Goal: Register for event/course

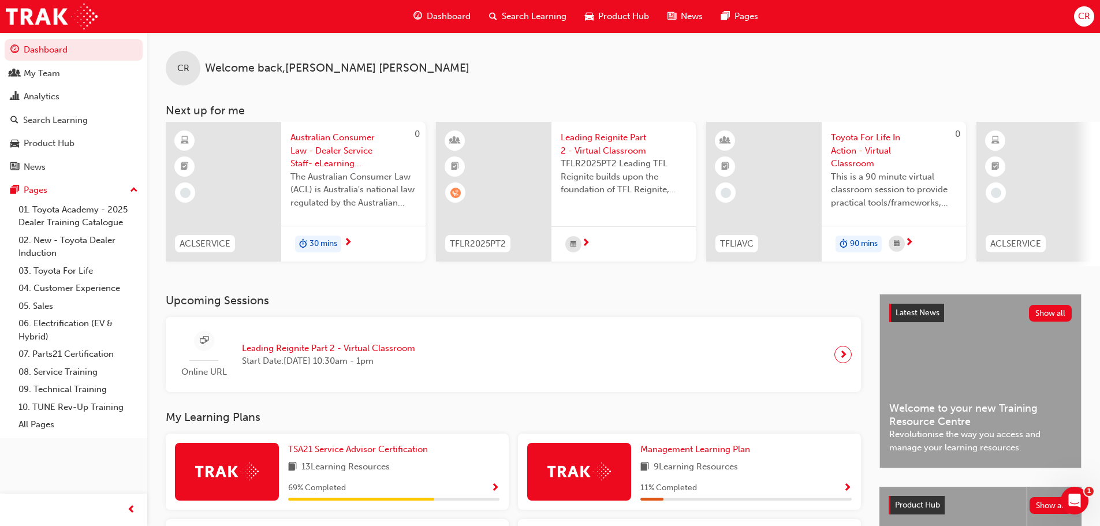
drag, startPoint x: 1000, startPoint y: 115, endPoint x: 674, endPoint y: 86, distance: 326.4
click at [674, 86] on div "CR Welcome back , Chris Reid Next up for me 0 ACLSERVICE Australian Consumer La…" at bounding box center [623, 149] width 953 height 234
click at [797, 174] on div at bounding box center [763, 192] width 115 height 140
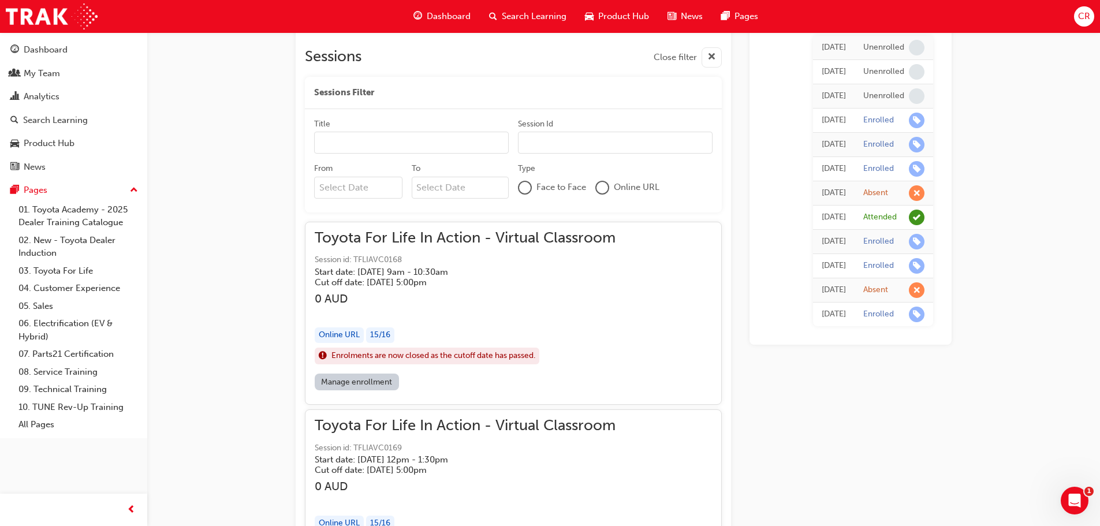
scroll to position [713, 0]
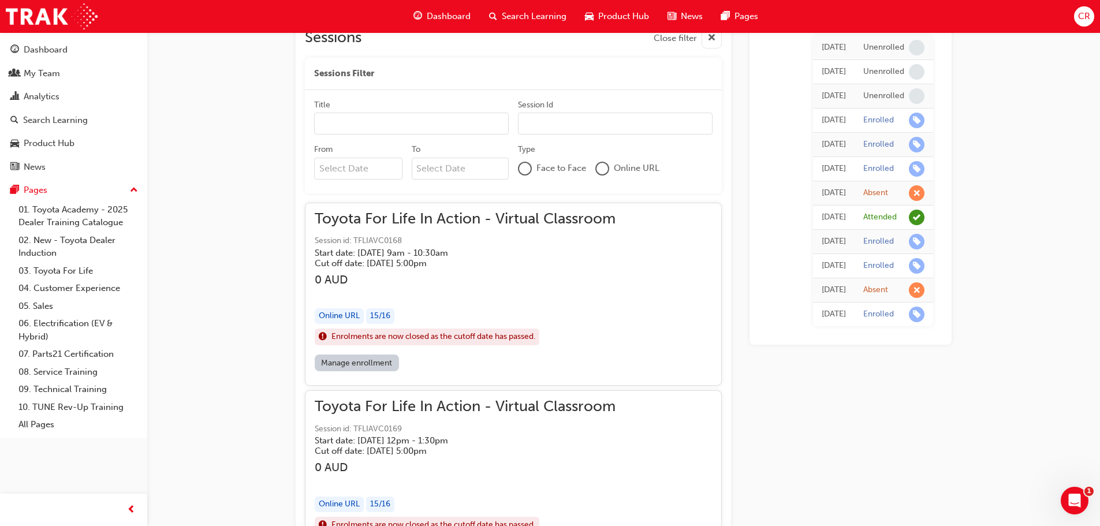
click at [447, 289] on div "button" at bounding box center [465, 292] width 301 height 13
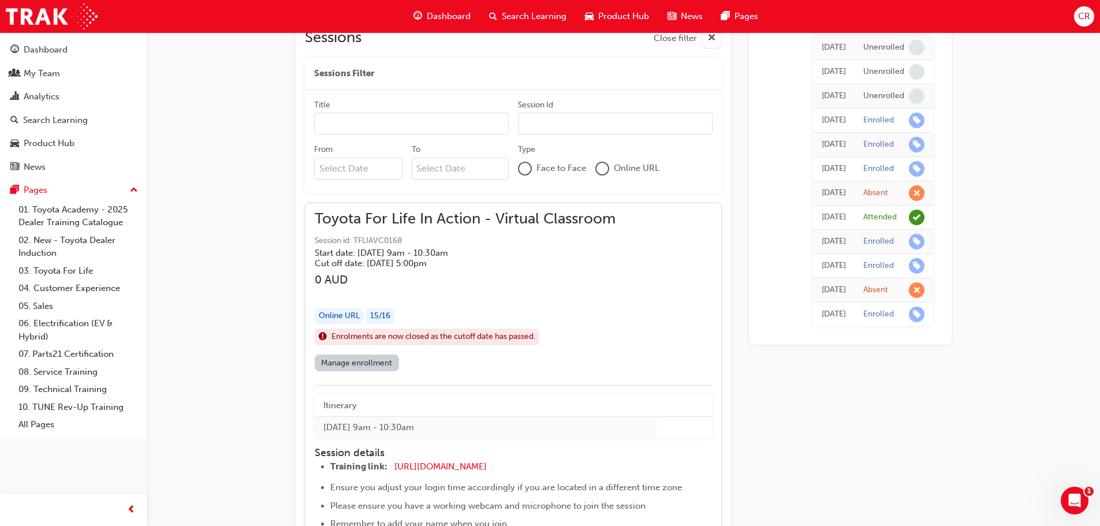
click at [348, 365] on link "Manage enrollment" at bounding box center [357, 363] width 84 height 17
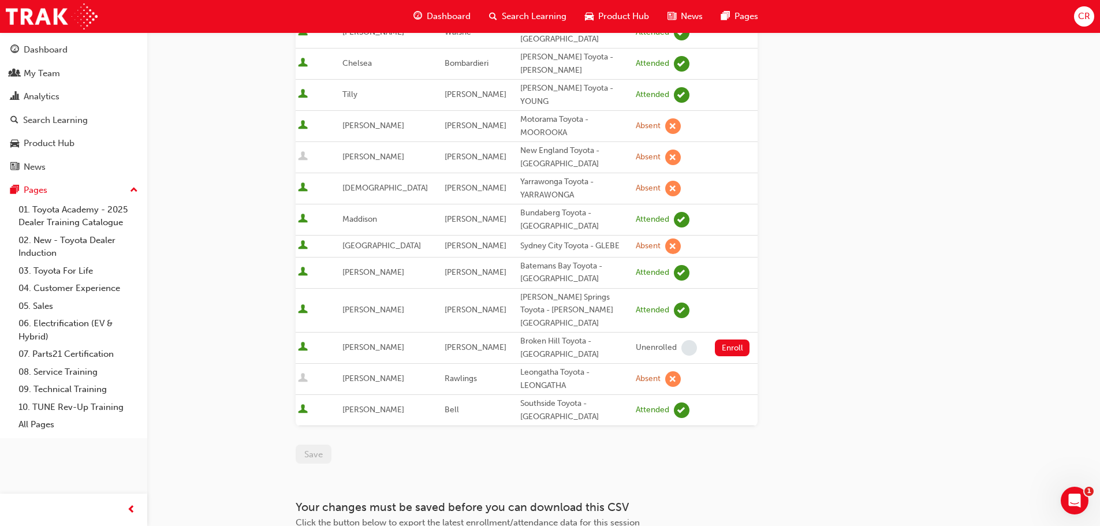
scroll to position [510, 0]
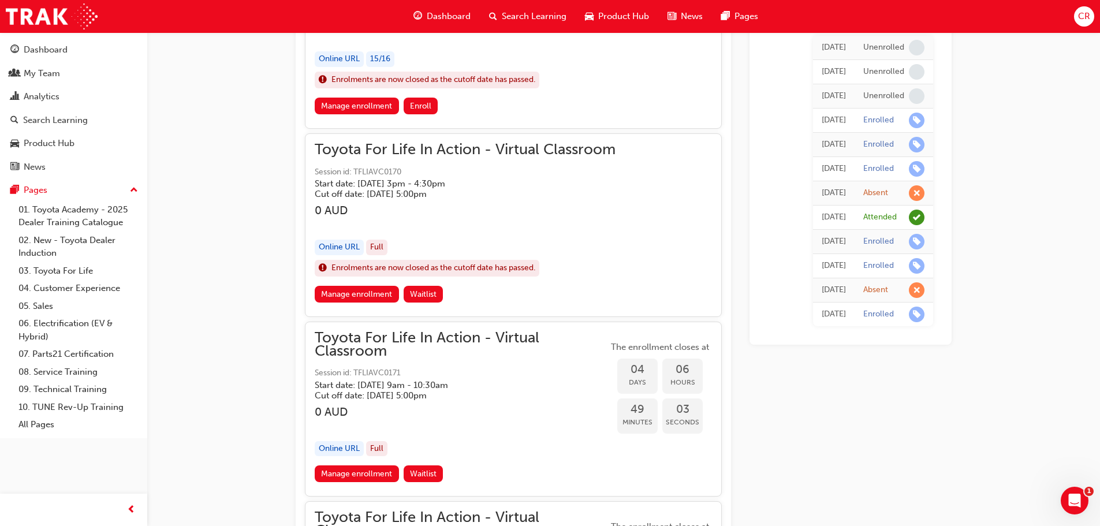
scroll to position [1155, 0]
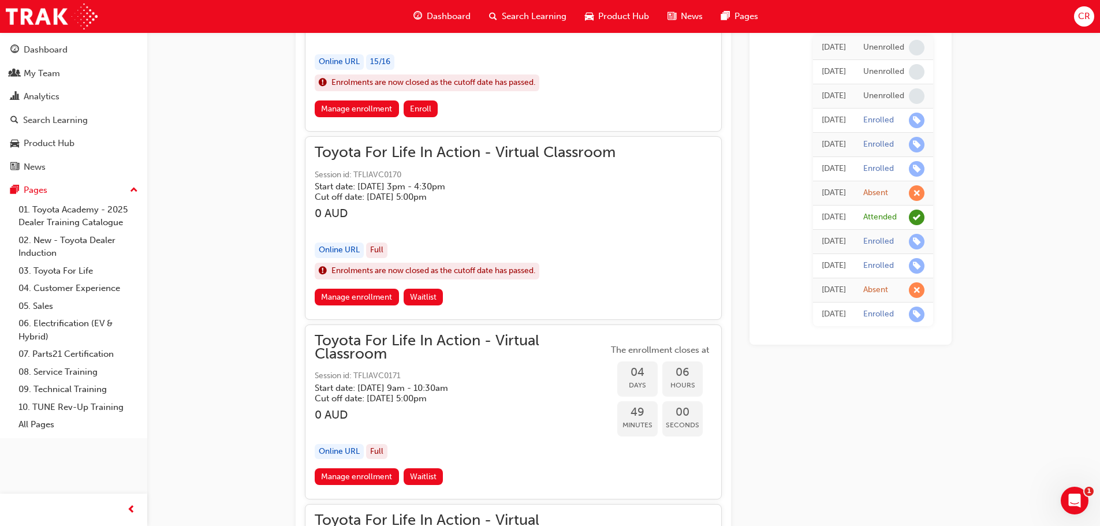
drag, startPoint x: 562, startPoint y: 241, endPoint x: 390, endPoint y: 233, distance: 172.2
click at [390, 233] on div "button" at bounding box center [465, 227] width 301 height 13
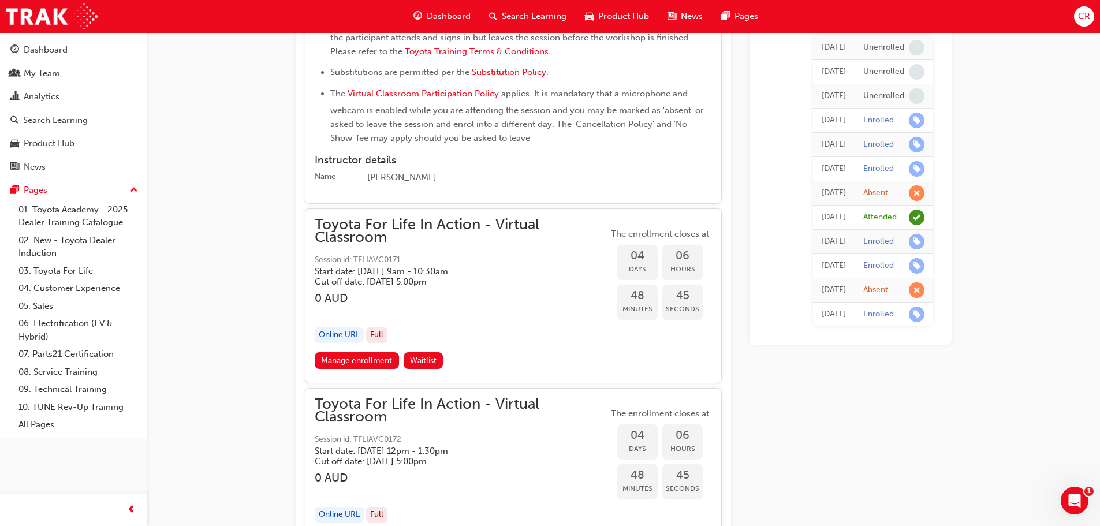
scroll to position [2137, 0]
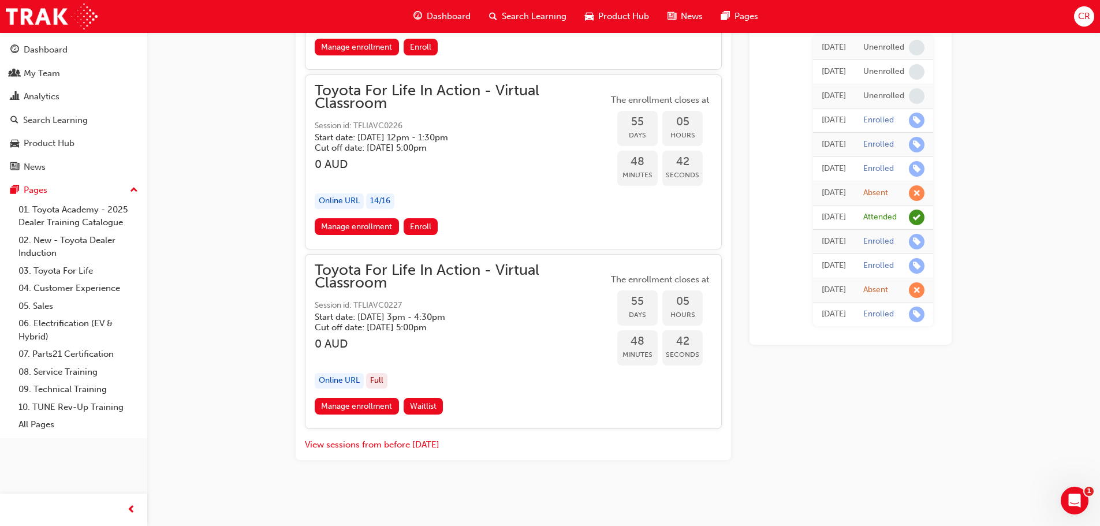
drag, startPoint x: 259, startPoint y: 225, endPoint x: 255, endPoint y: 402, distance: 177.3
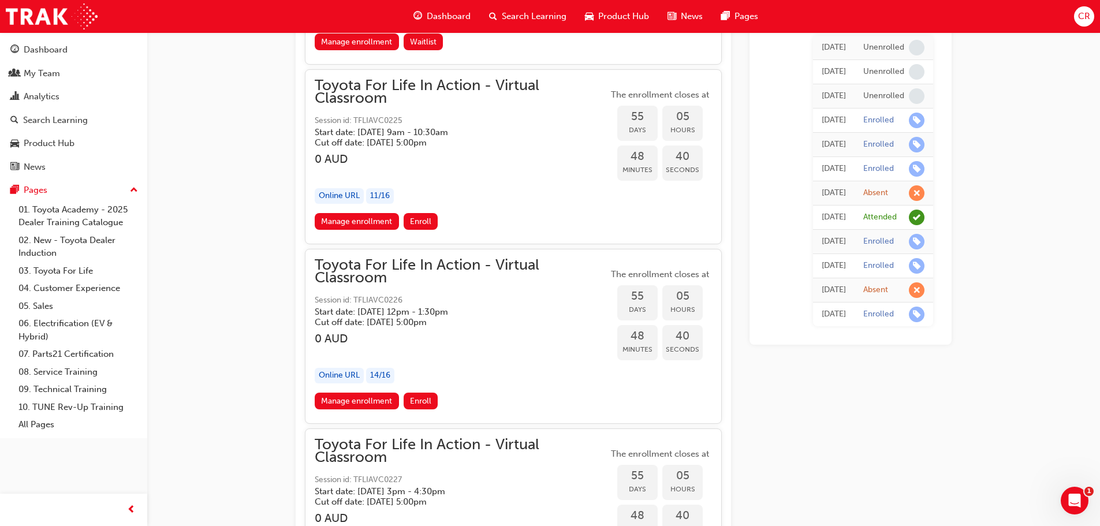
scroll to position [13484, 0]
click at [411, 407] on button "Enroll" at bounding box center [421, 400] width 35 height 17
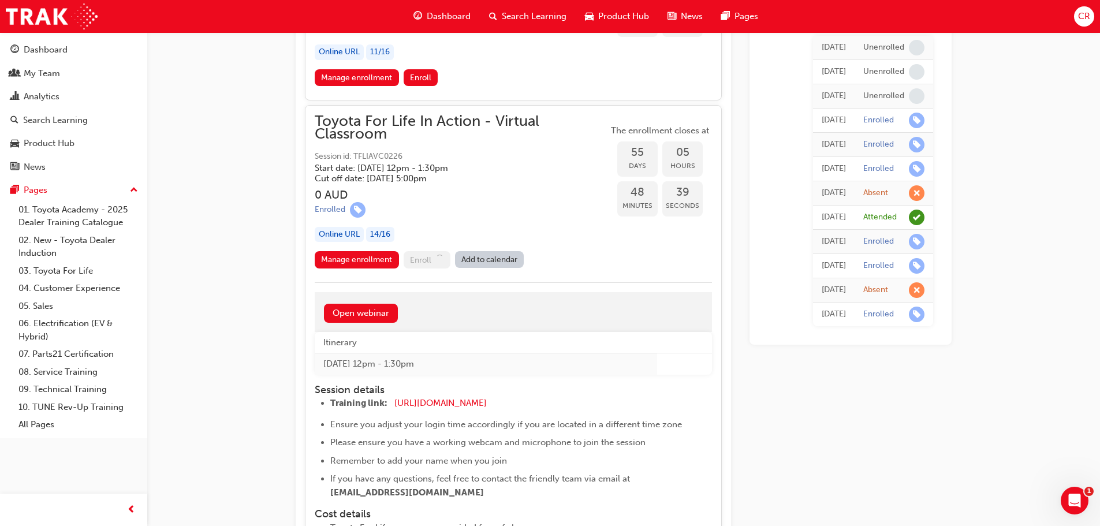
scroll to position [13657, 0]
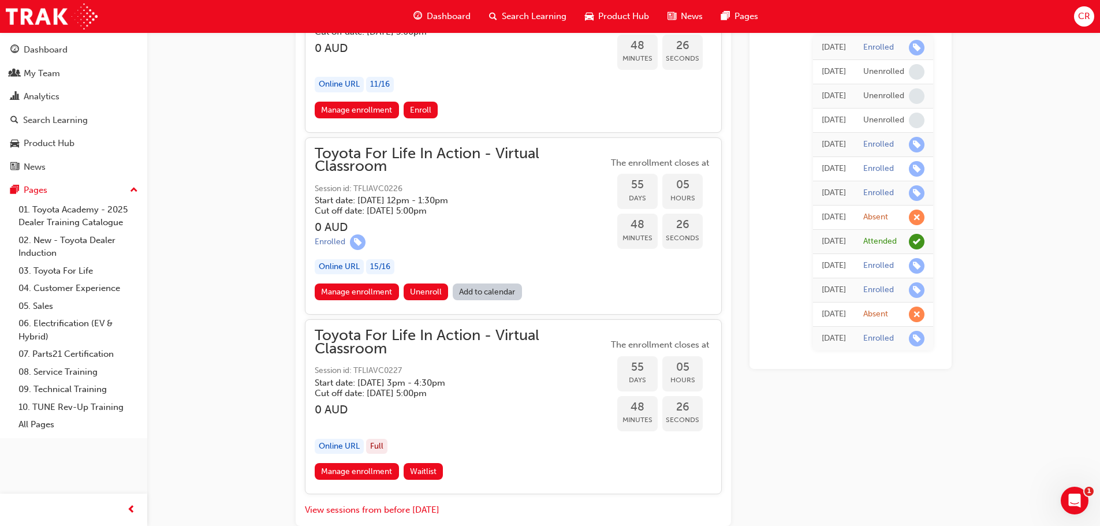
scroll to position [13141, 0]
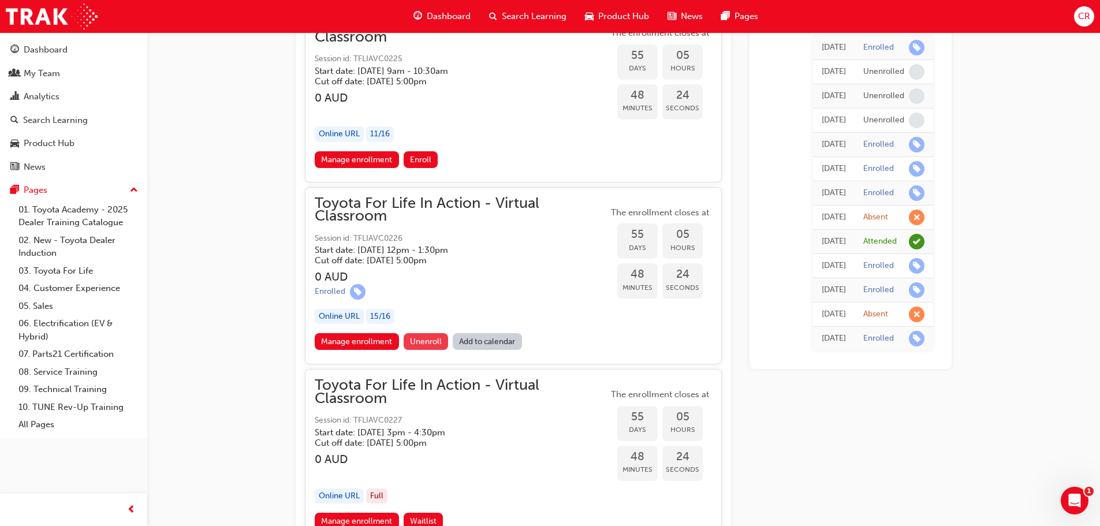
click at [418, 340] on span "Unenroll" at bounding box center [426, 342] width 32 height 10
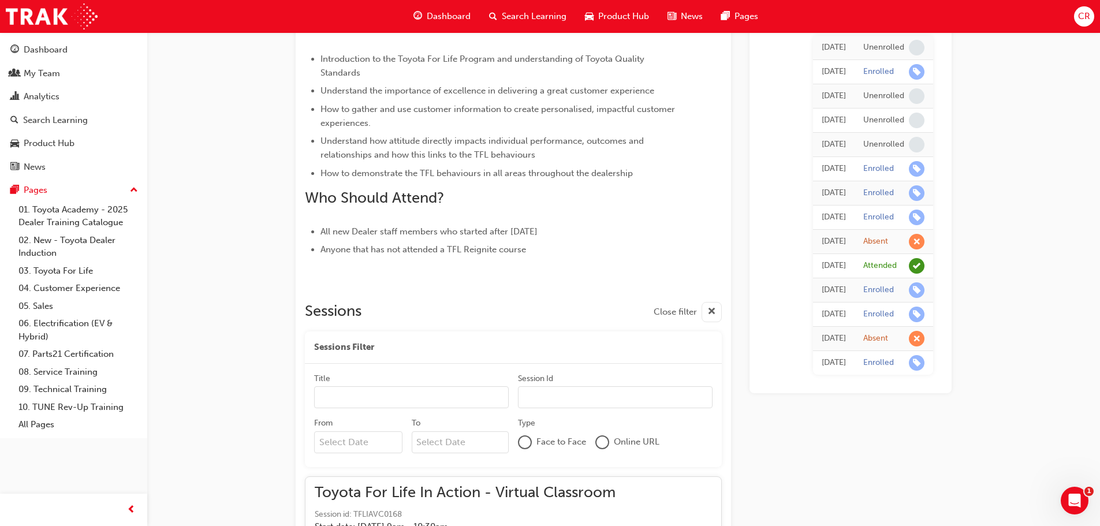
scroll to position [597, 0]
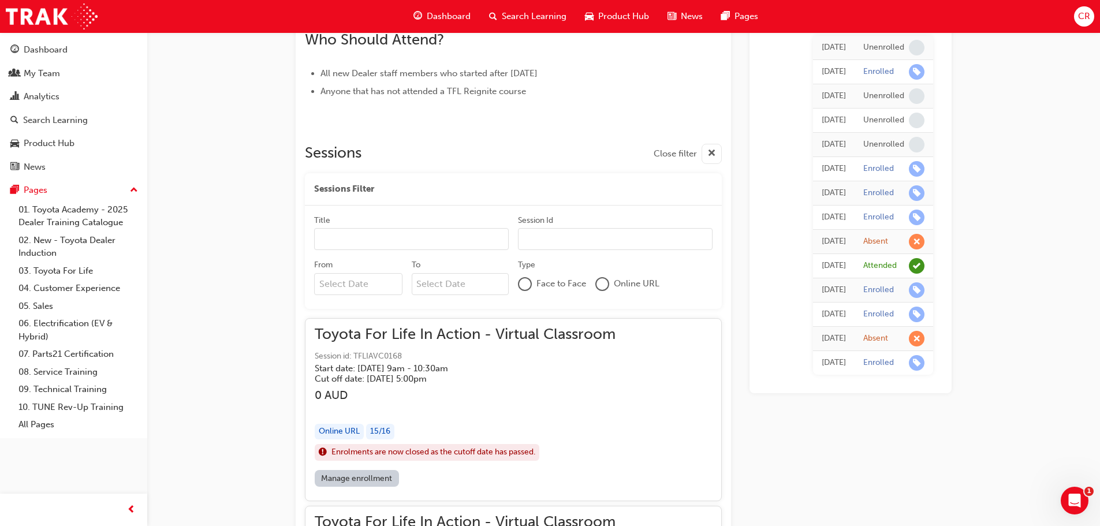
click at [344, 281] on input "From" at bounding box center [358, 284] width 88 height 22
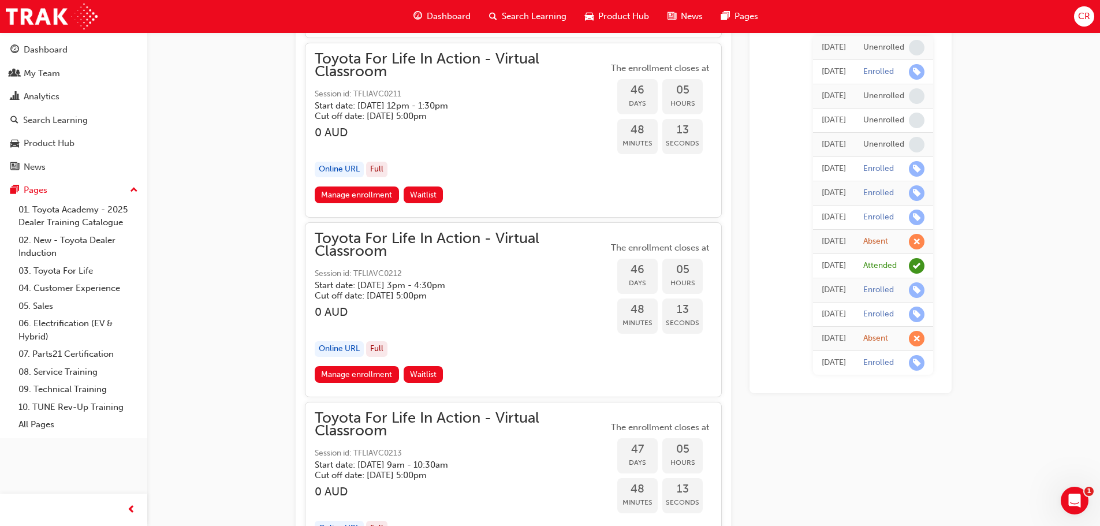
scroll to position [13256, 0]
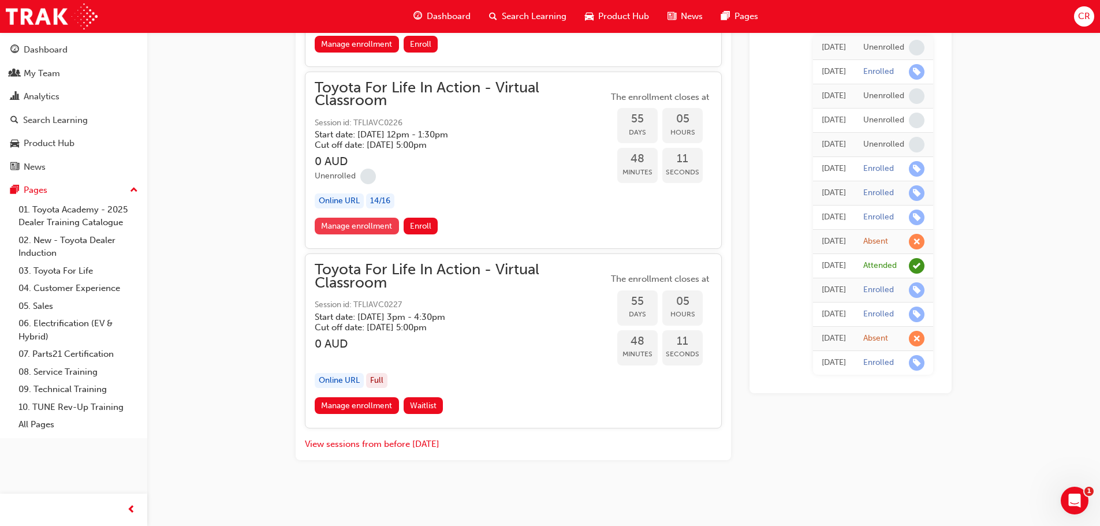
click at [335, 221] on link "Manage enrollment" at bounding box center [357, 226] width 84 height 17
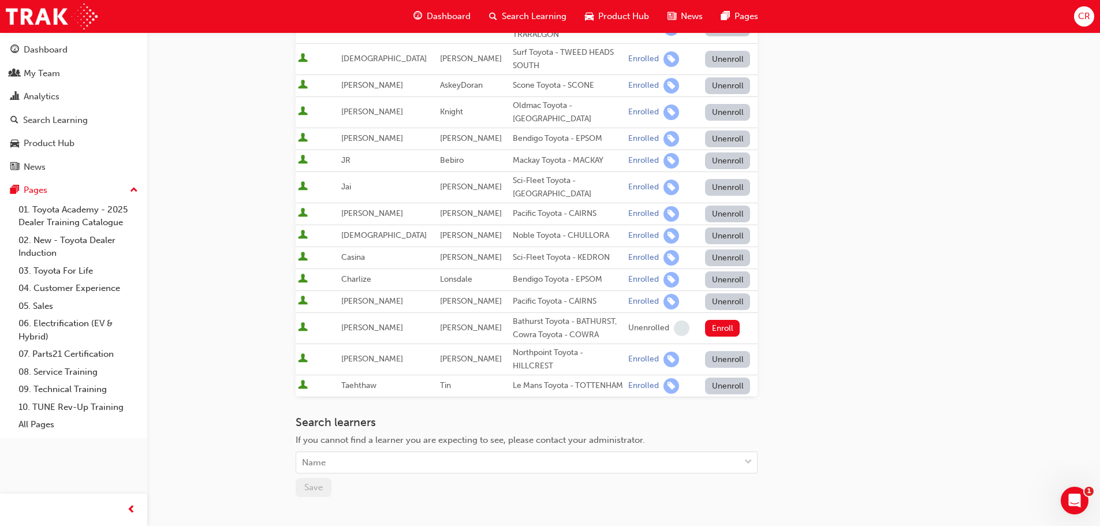
scroll to position [231, 0]
click at [631, 320] on div "Unenrolled" at bounding box center [648, 325] width 41 height 11
click at [329, 453] on div "Name" at bounding box center [517, 460] width 443 height 20
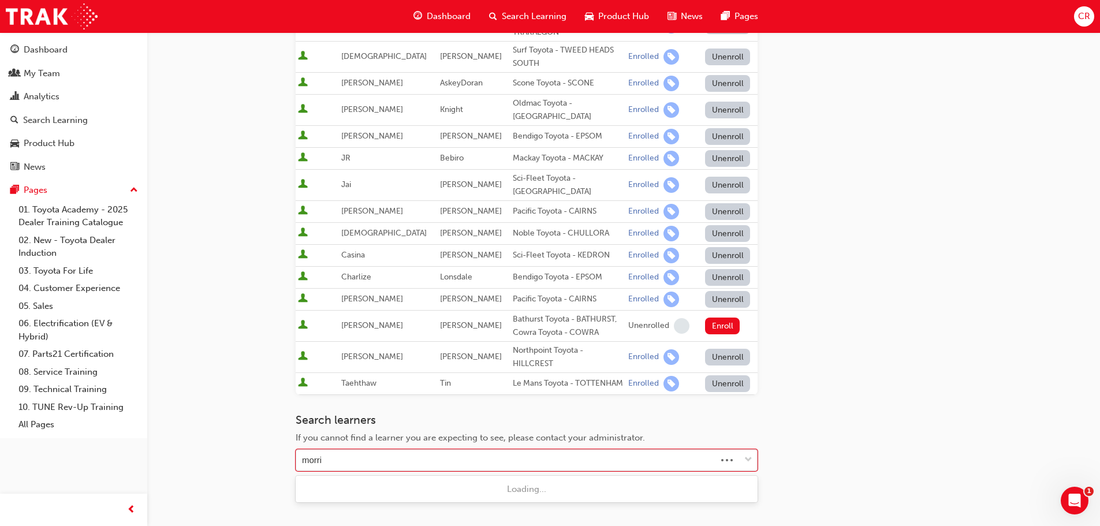
type input "[PERSON_NAME]"
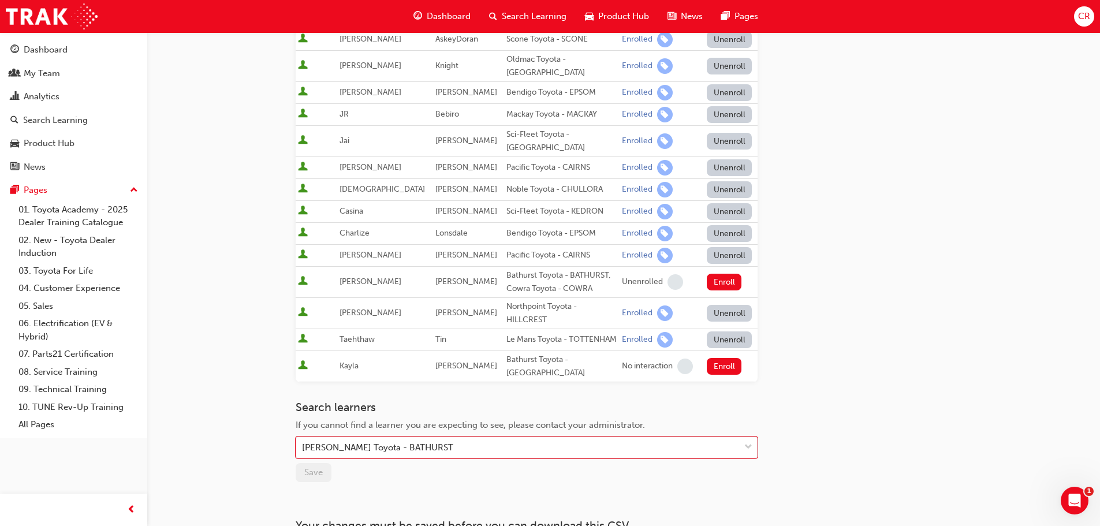
scroll to position [346, 0]
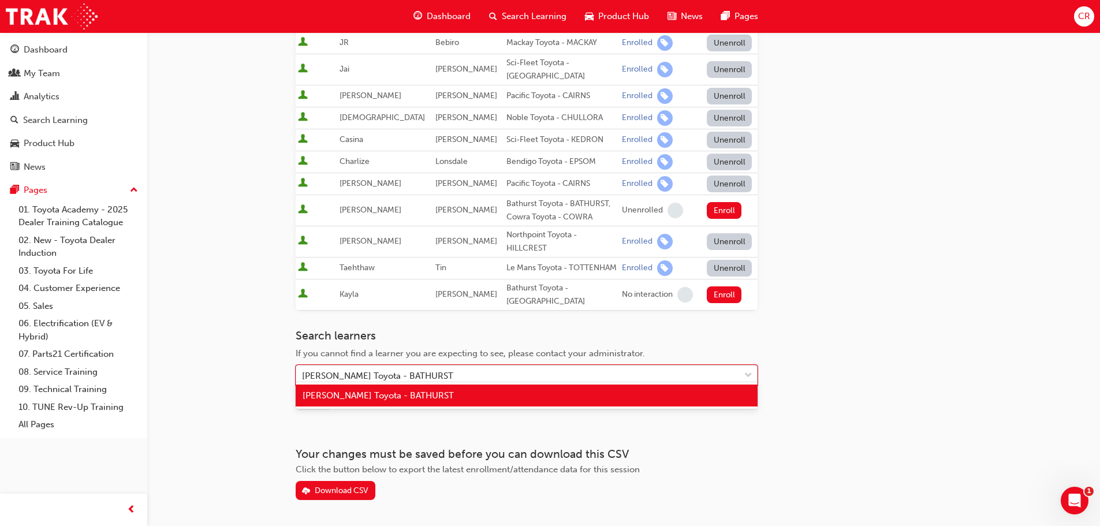
click at [453, 370] on div "[PERSON_NAME] Toyota - BATHURST" at bounding box center [377, 376] width 151 height 13
click at [390, 395] on span "[PERSON_NAME] Toyota - BATHURST" at bounding box center [378, 395] width 151 height 10
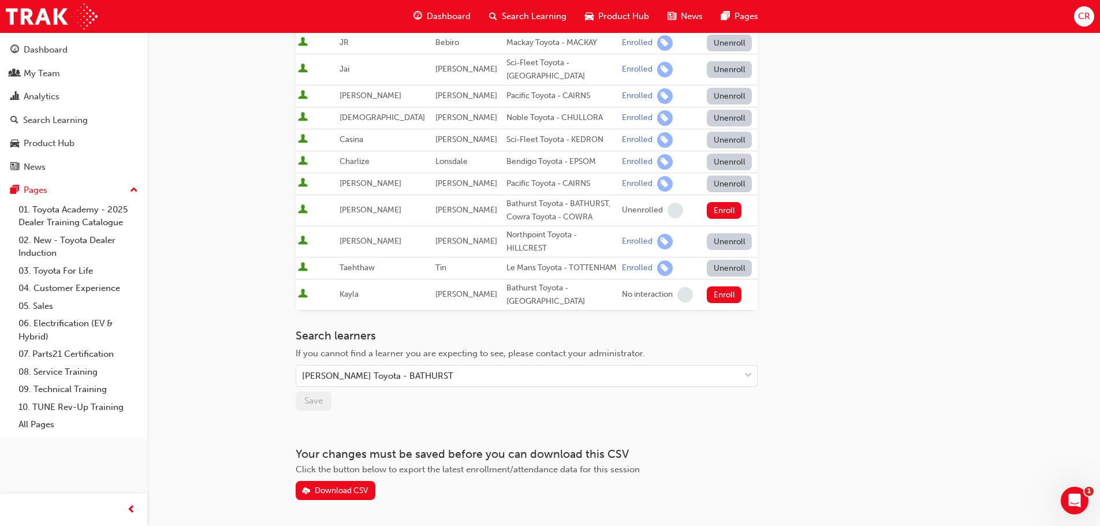
click at [261, 394] on div "Go to session detail page Manage enrollment for Toyota For Life In Action - Vir…" at bounding box center [550, 110] width 1100 height 912
click at [713, 291] on button "Enroll" at bounding box center [724, 294] width 35 height 17
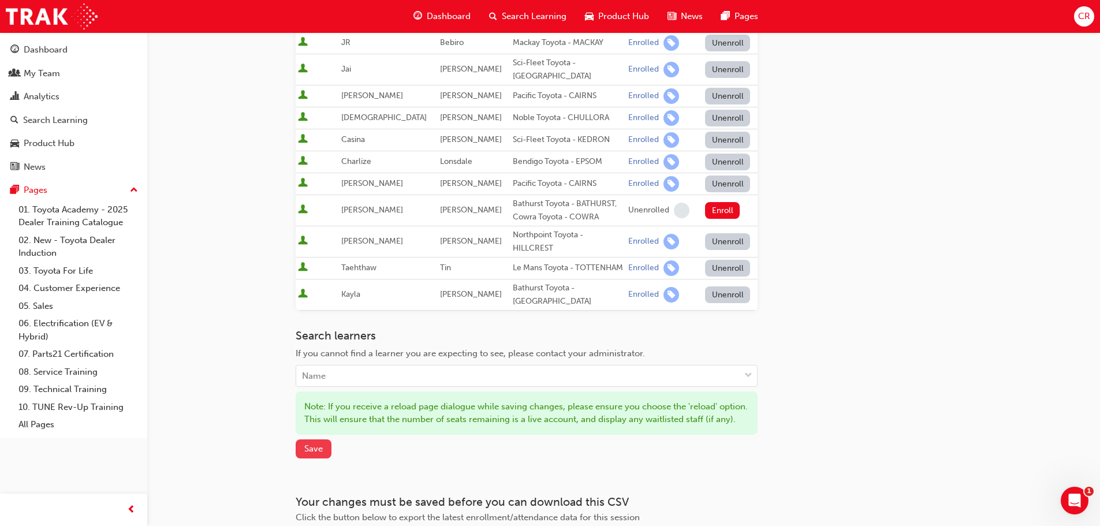
click at [316, 446] on button "Save" at bounding box center [314, 448] width 36 height 19
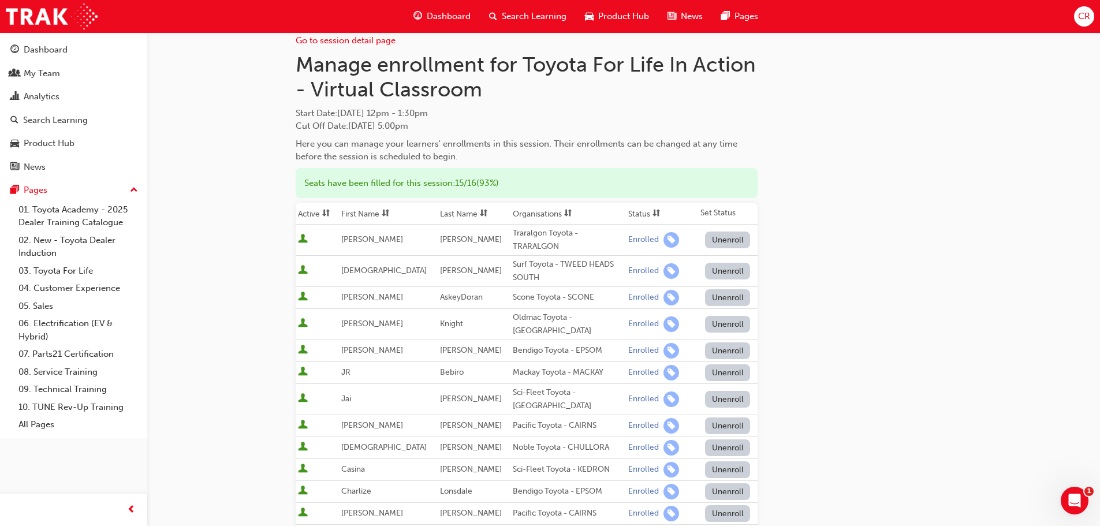
scroll to position [0, 0]
